Goal: Information Seeking & Learning: Learn about a topic

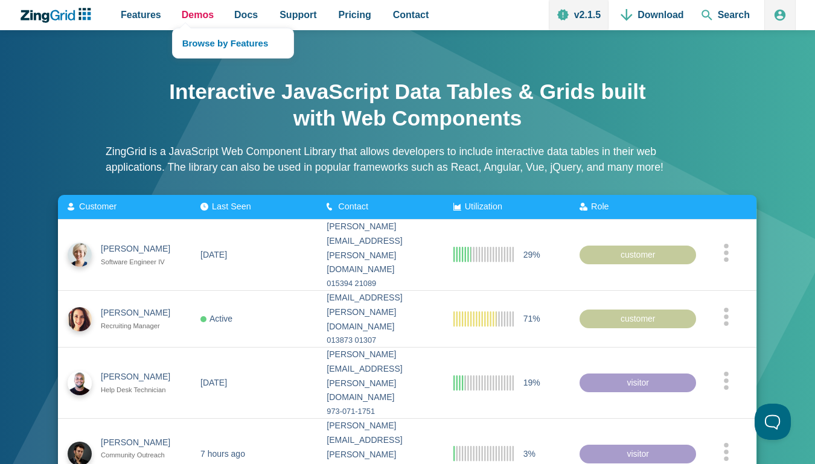
click at [197, 15] on span "Demos" at bounding box center [198, 15] width 32 height 10
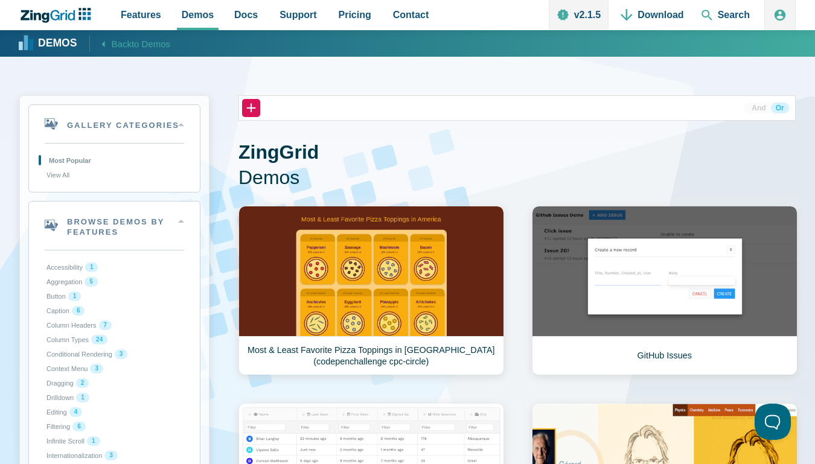
click at [114, 426] on button "Filtering 6" at bounding box center [114, 427] width 139 height 14
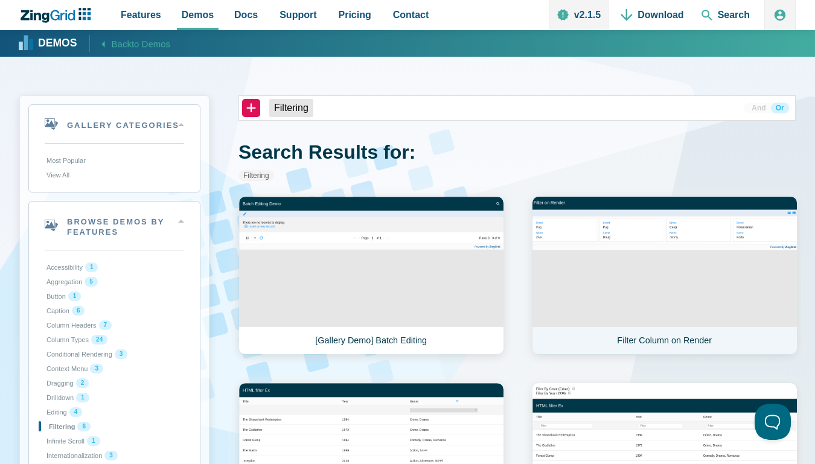
click at [664, 275] on link "Filter Column on Render" at bounding box center [665, 275] width 266 height 159
